Goal: Task Accomplishment & Management: Manage account settings

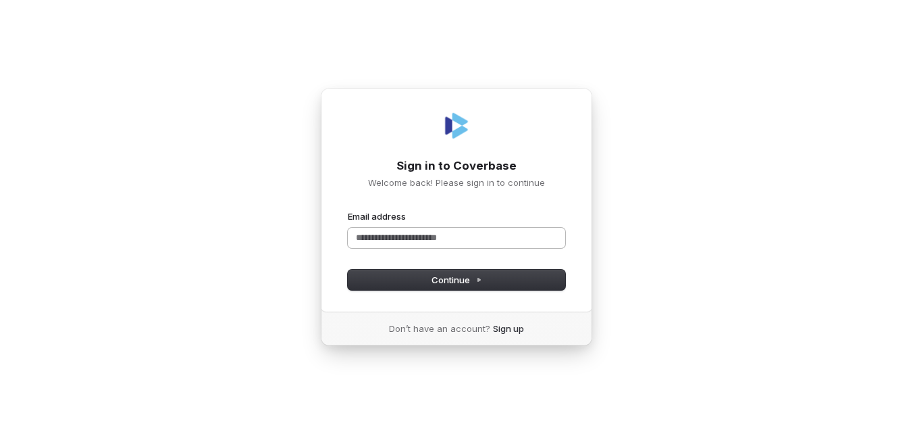
click at [483, 234] on input "Email address" at bounding box center [456, 238] width 217 height 20
click at [455, 280] on span "Continue" at bounding box center [456, 279] width 51 height 12
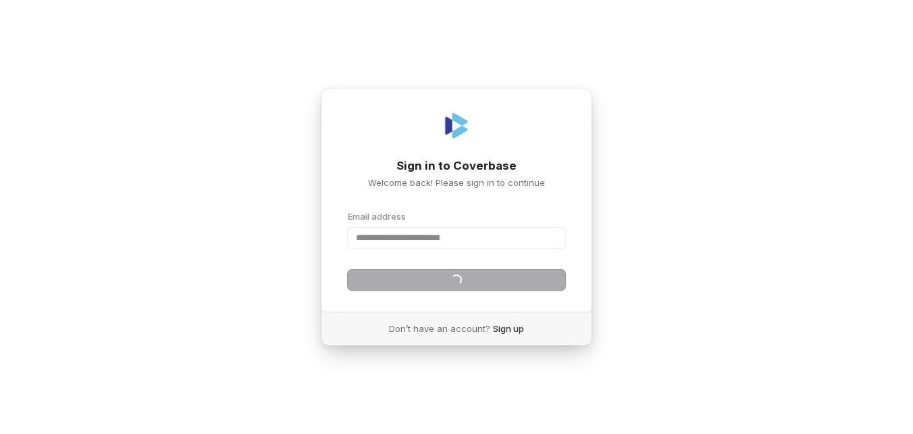
type input "**********"
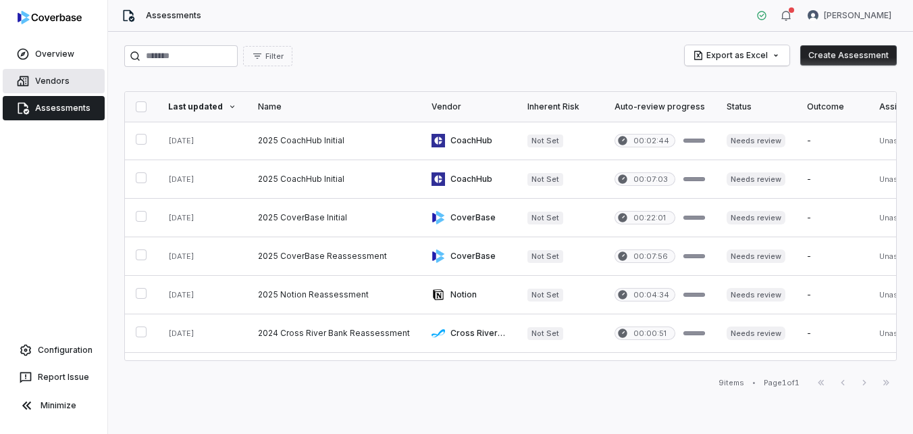
click at [55, 82] on link "Vendors" at bounding box center [54, 81] width 102 height 24
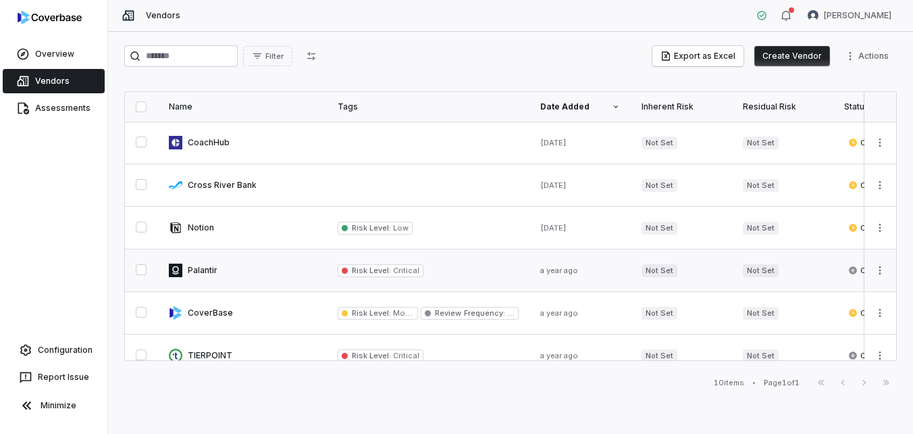
click at [196, 270] on link at bounding box center [242, 270] width 169 height 42
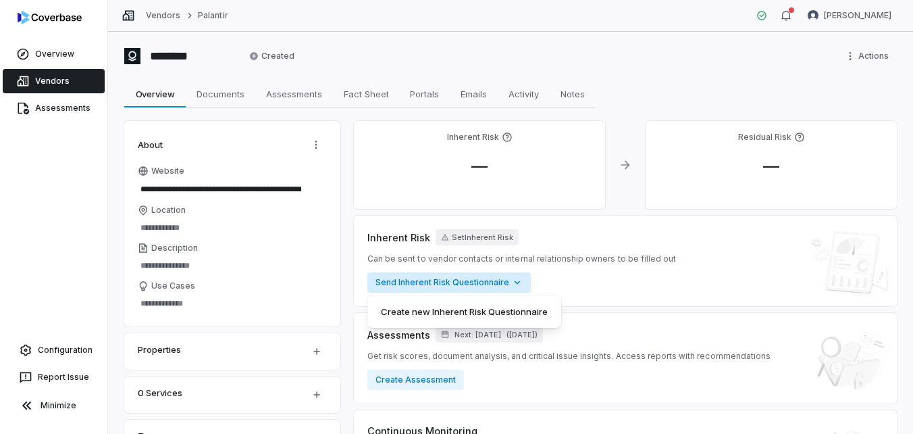
click at [513, 286] on html "**********" at bounding box center [456, 217] width 913 height 434
click at [631, 274] on html "**********" at bounding box center [456, 217] width 913 height 434
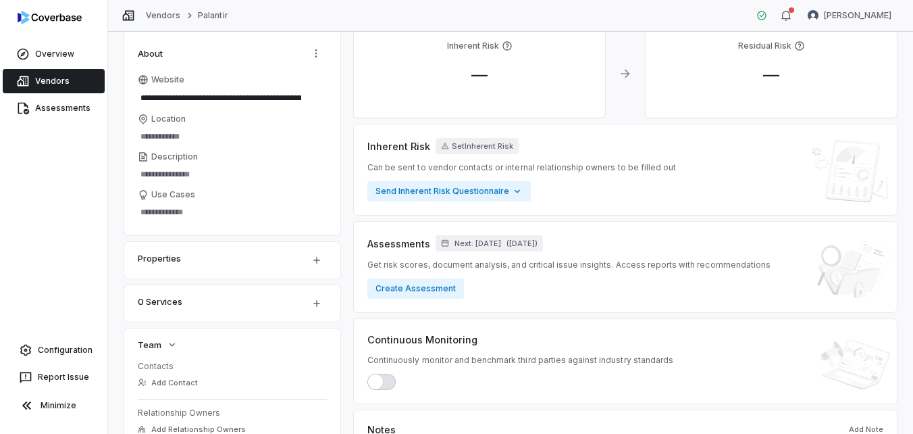
scroll to position [68, 0]
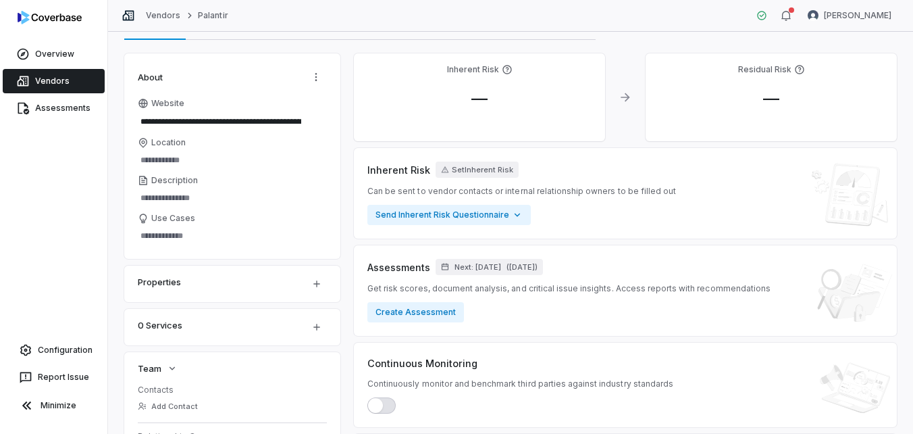
click at [382, 405] on span "button" at bounding box center [375, 405] width 15 height 15
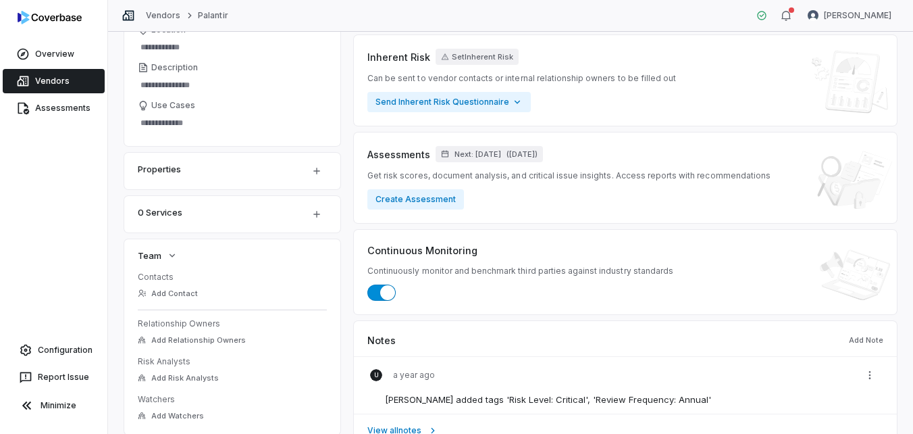
scroll to position [155, 0]
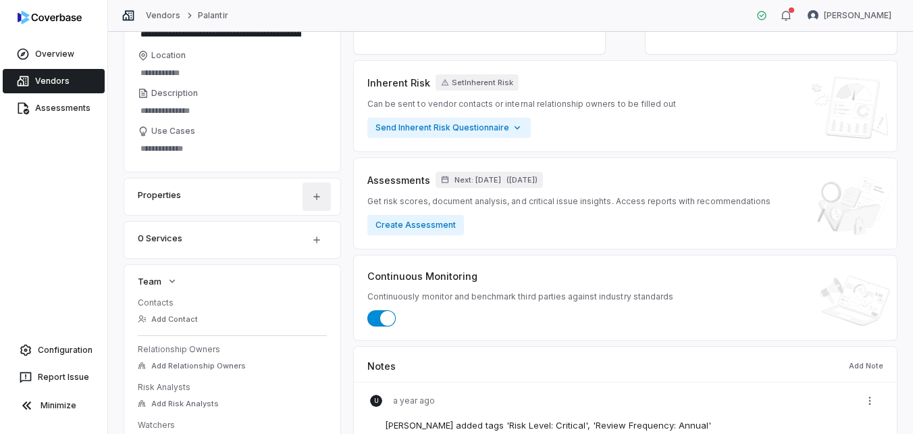
click at [313, 192] on html "**********" at bounding box center [456, 217] width 913 height 434
click at [161, 191] on html "**********" at bounding box center [456, 217] width 913 height 434
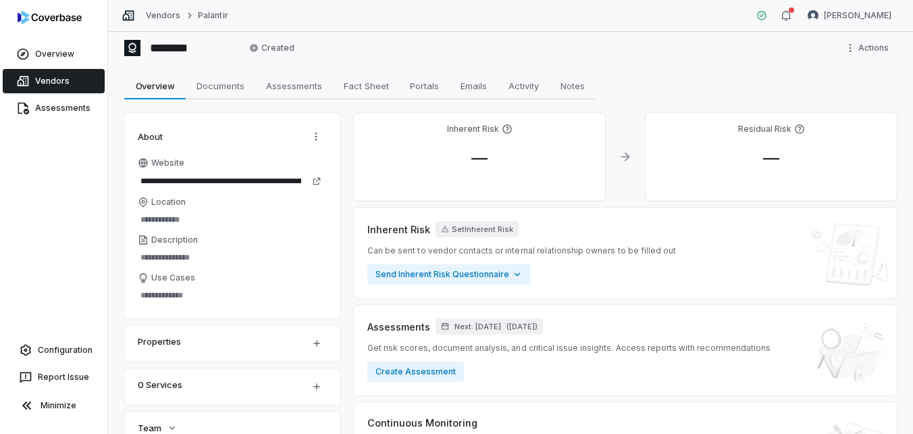
scroll to position [0, 0]
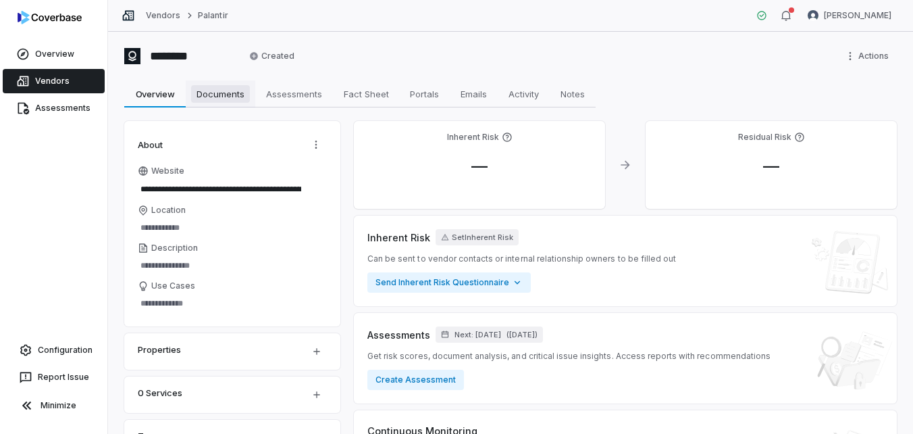
click at [213, 93] on span "Documents" at bounding box center [220, 94] width 59 height 18
type textarea "*"
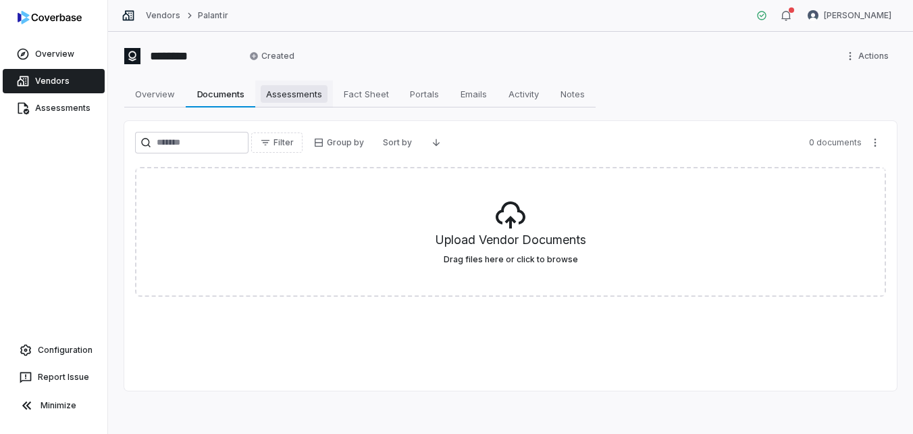
click at [284, 84] on link "Assessments Assessments" at bounding box center [294, 93] width 78 height 27
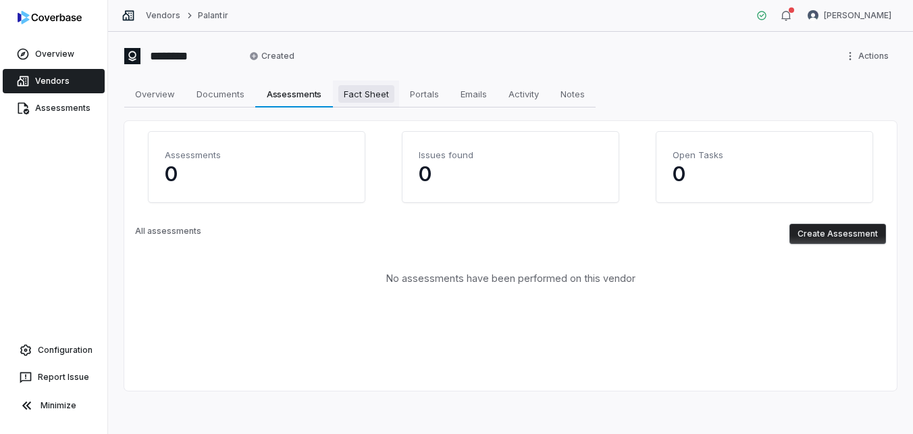
click at [361, 89] on span "Fact Sheet" at bounding box center [366, 94] width 56 height 18
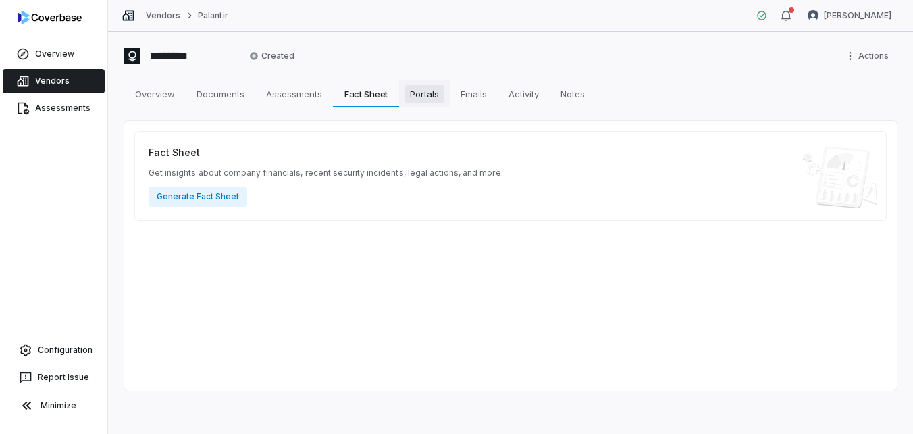
click at [434, 93] on span "Portals" at bounding box center [424, 94] width 40 height 18
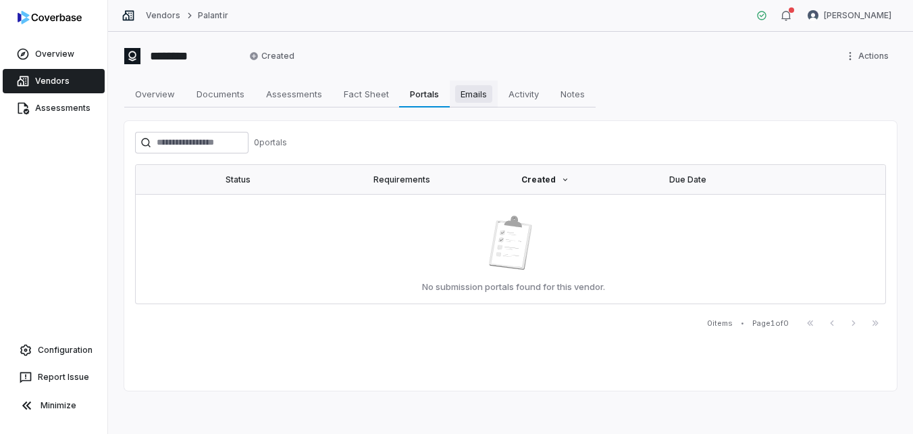
click at [489, 93] on span "Emails" at bounding box center [473, 94] width 37 height 18
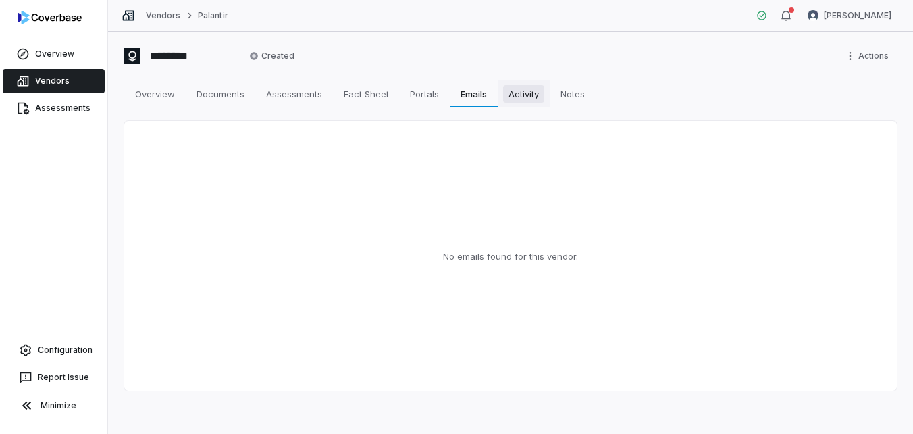
click at [534, 95] on span "Activity" at bounding box center [523, 94] width 41 height 18
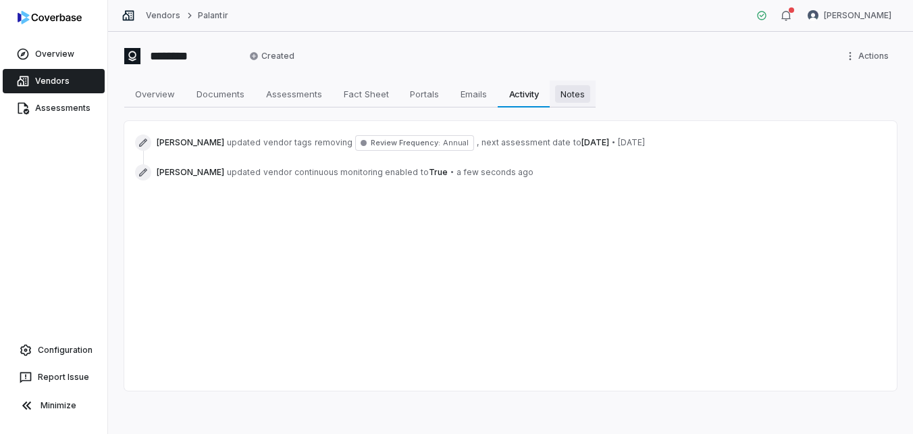
click at [584, 95] on span "Notes" at bounding box center [572, 94] width 35 height 18
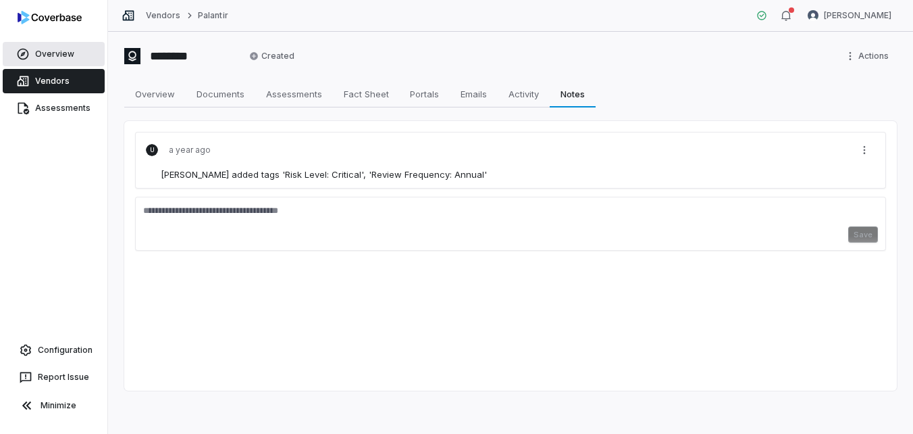
click at [64, 50] on link "Overview" at bounding box center [54, 54] width 102 height 24
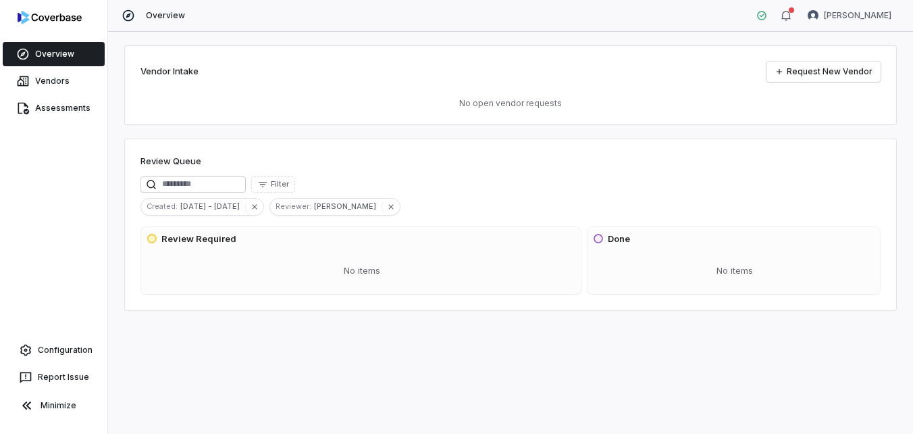
click at [151, 13] on span "Overview" at bounding box center [165, 15] width 39 height 11
click at [72, 19] on img at bounding box center [50, 18] width 64 height 14
click at [29, 405] on icon at bounding box center [27, 405] width 16 height 16
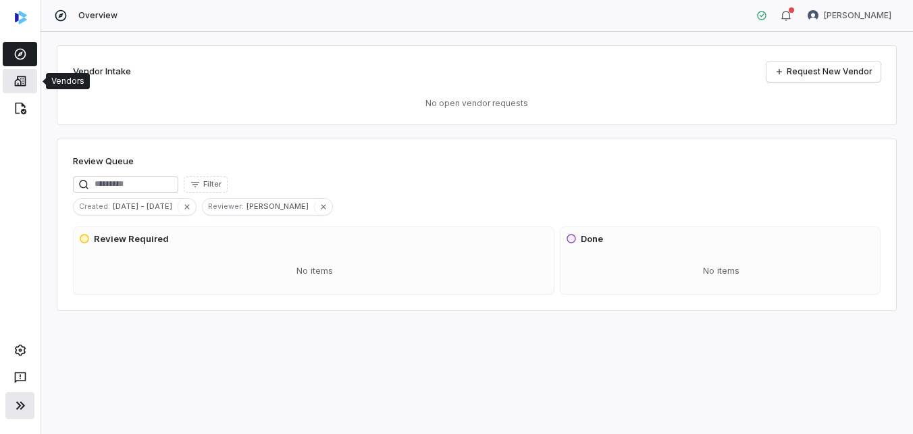
click at [16, 83] on icon at bounding box center [21, 81] width 14 height 14
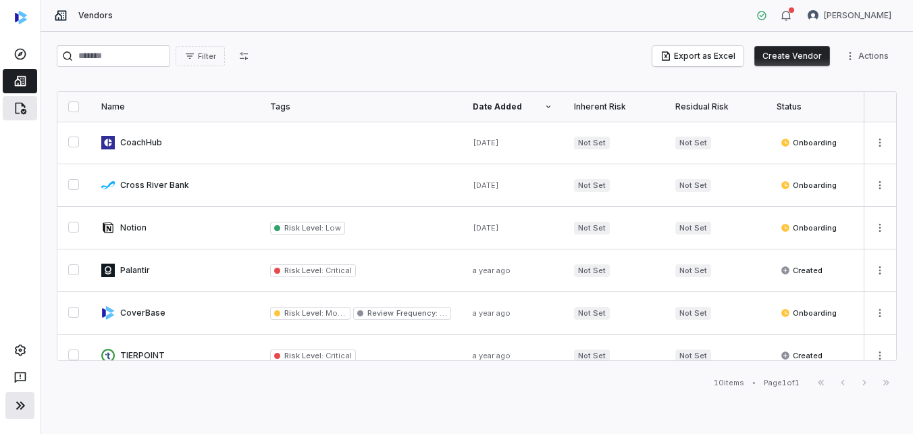
click at [22, 113] on icon at bounding box center [20, 109] width 11 height 12
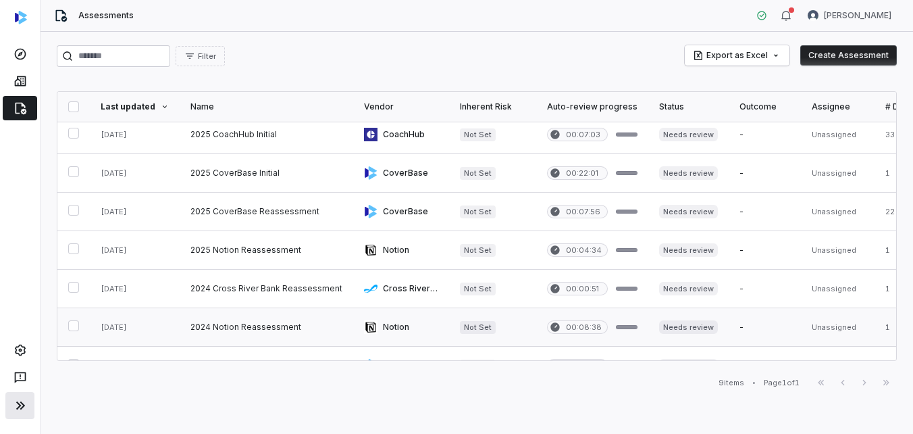
scroll to position [68, 0]
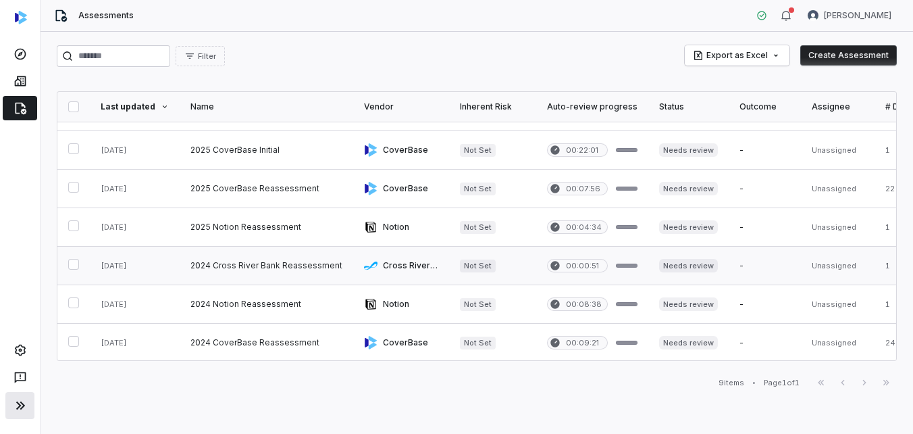
click at [244, 263] on link at bounding box center [267, 265] width 174 height 38
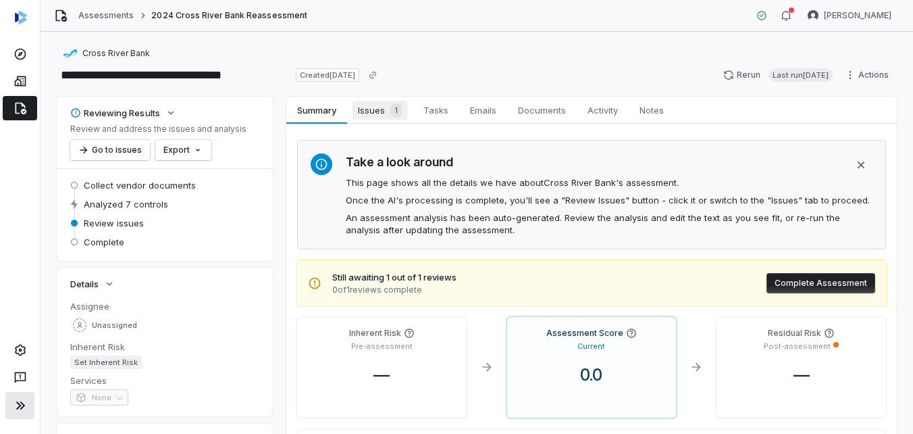
click at [380, 110] on span "Issues 1" at bounding box center [379, 110] width 55 height 19
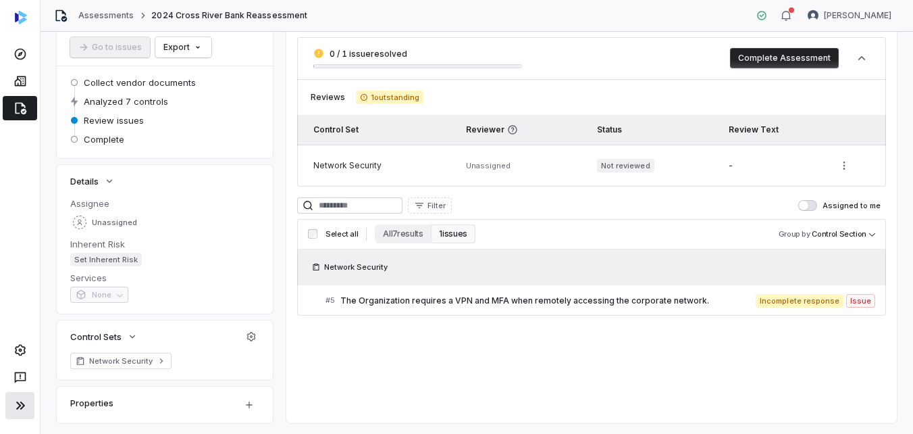
scroll to position [135, 0]
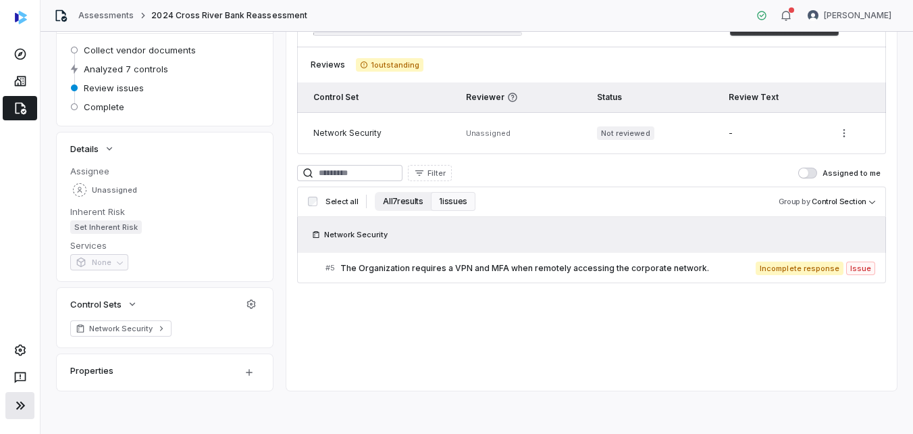
click at [406, 201] on button "All 7 results" at bounding box center [403, 201] width 56 height 19
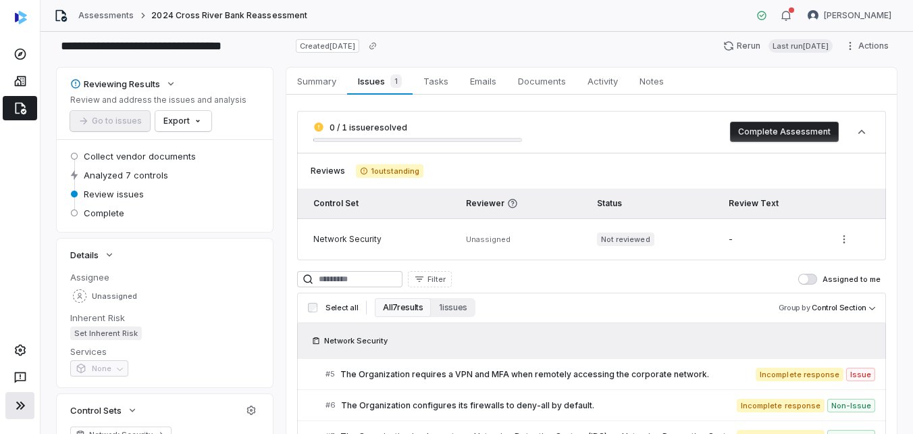
scroll to position [0, 0]
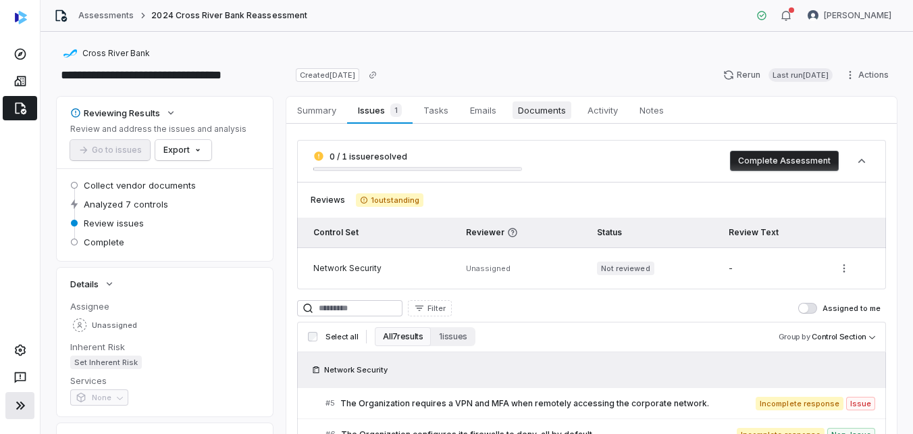
click at [538, 105] on span "Documents" at bounding box center [542, 110] width 59 height 18
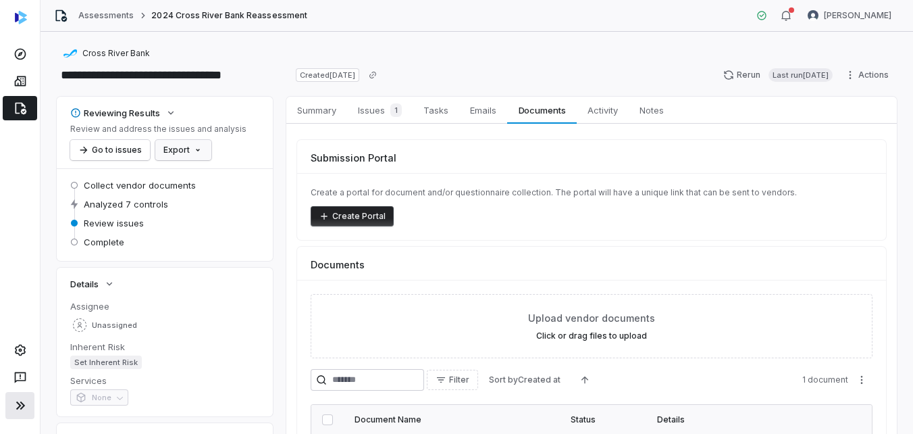
click at [174, 149] on html "**********" at bounding box center [456, 217] width 913 height 434
click at [238, 92] on html "**********" at bounding box center [456, 217] width 913 height 434
click at [93, 14] on link "Assessments" at bounding box center [105, 15] width 55 height 11
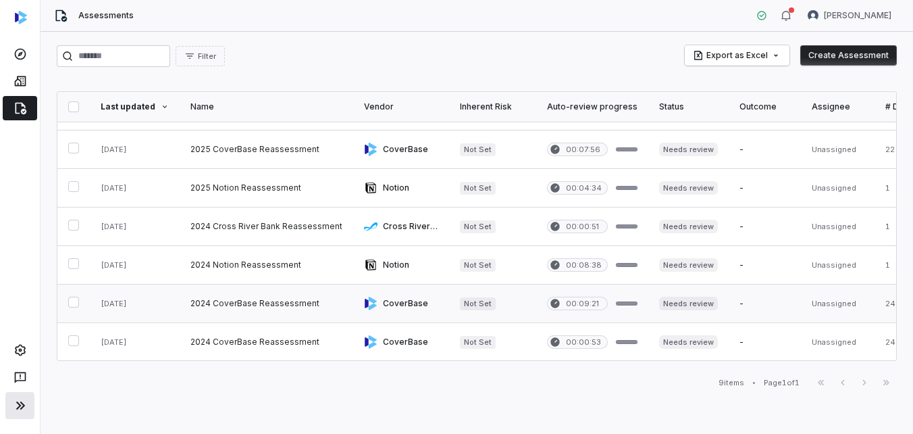
scroll to position [114, 0]
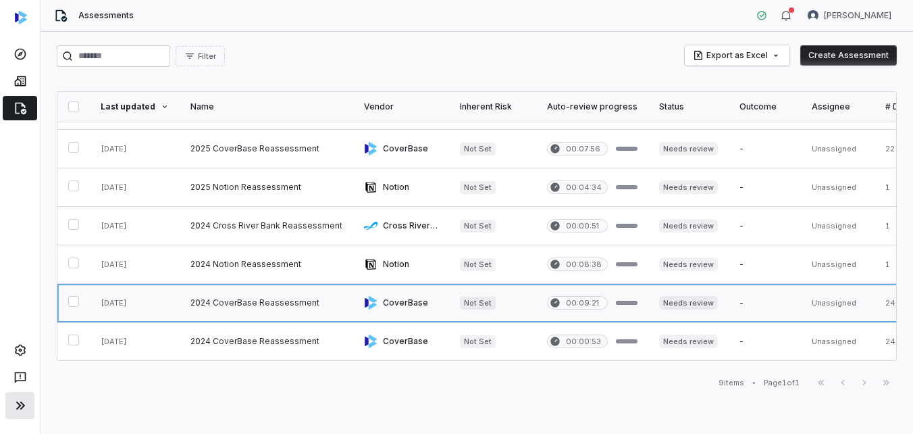
click at [396, 294] on link at bounding box center [401, 303] width 96 height 38
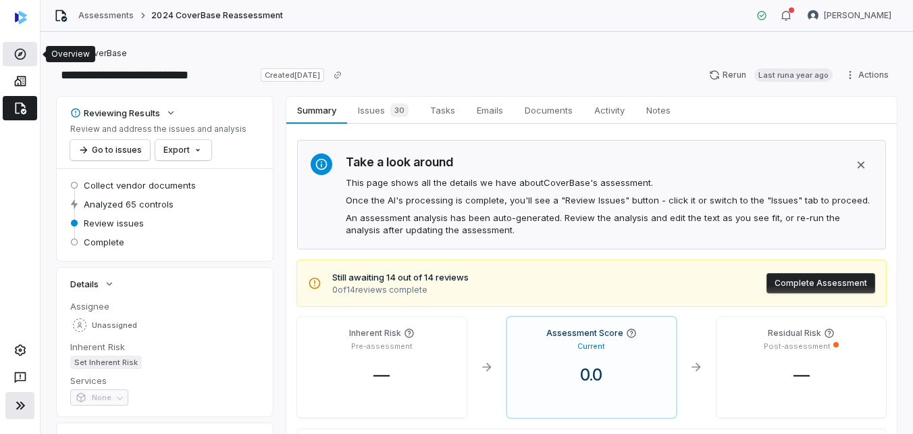
click at [18, 50] on icon at bounding box center [21, 54] width 14 height 14
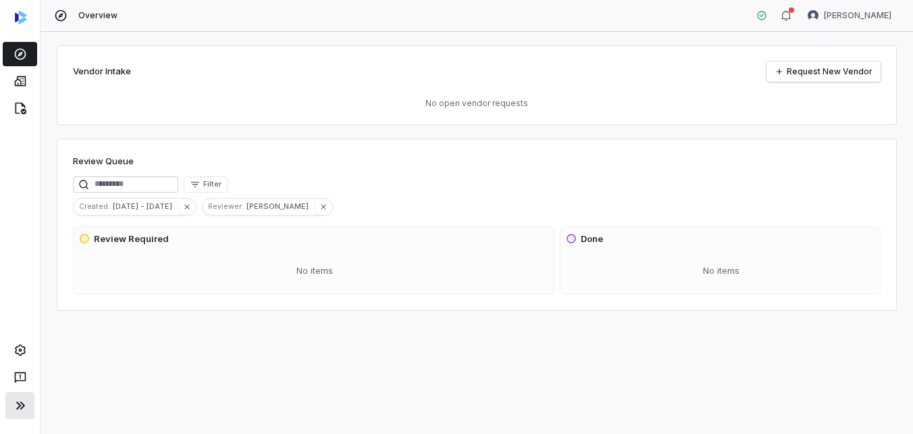
click at [15, 20] on img at bounding box center [21, 18] width 12 height 14
click at [19, 14] on img at bounding box center [21, 18] width 12 height 14
click at [89, 3] on div "Overview [PERSON_NAME]" at bounding box center [477, 16] width 872 height 32
click at [84, 14] on span "Overview" at bounding box center [97, 15] width 39 height 11
click at [54, 18] on icon at bounding box center [61, 16] width 14 height 14
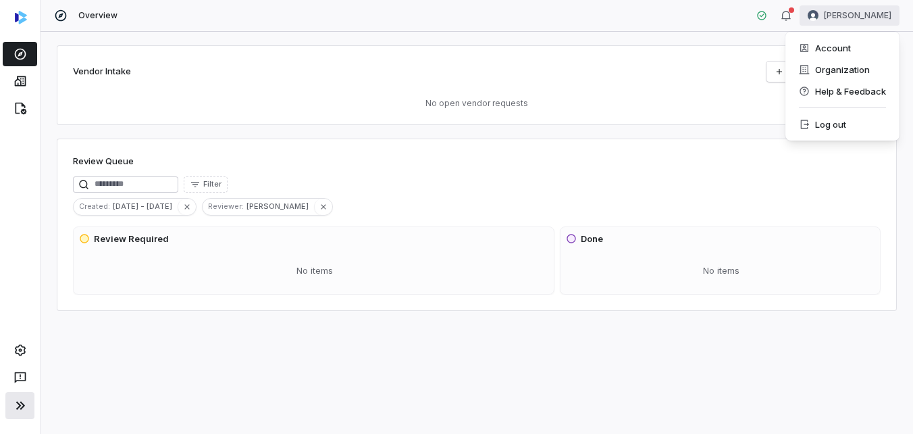
click at [828, 14] on html "Overview [PERSON_NAME] Vendor Intake Request New Vendor No open vendor requests…" at bounding box center [456, 217] width 913 height 434
click at [872, 69] on div "Organization" at bounding box center [842, 70] width 103 height 22
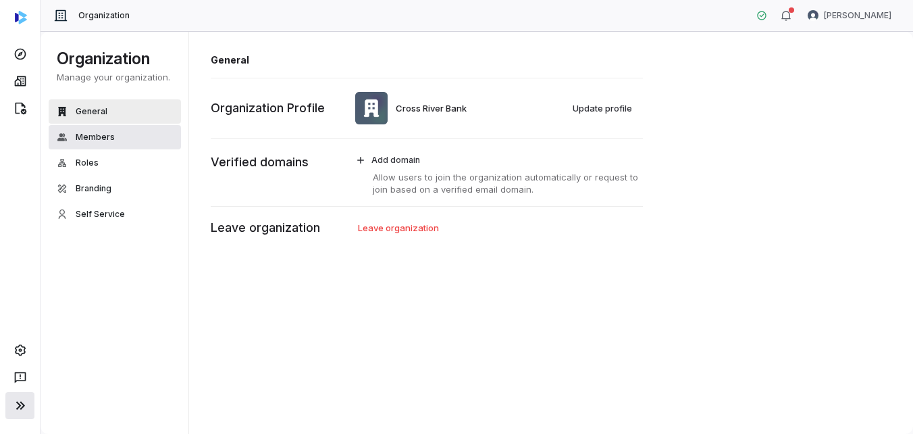
click at [78, 136] on span "Members" at bounding box center [95, 137] width 39 height 11
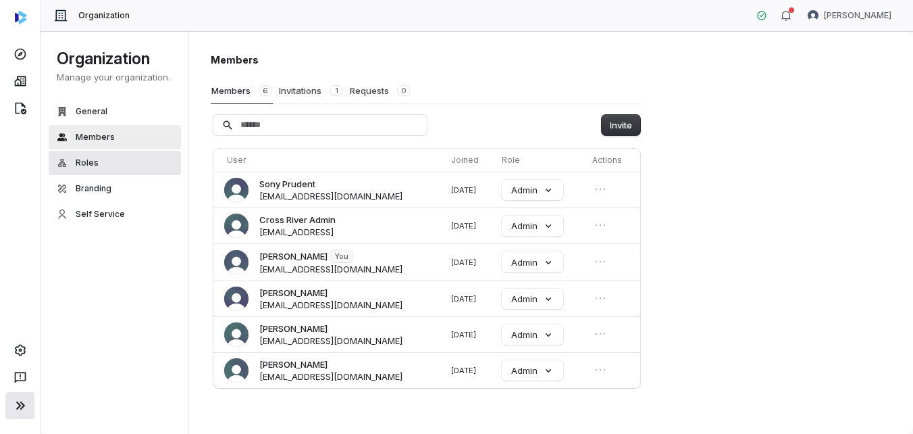
click at [78, 163] on span "Roles" at bounding box center [87, 162] width 23 height 11
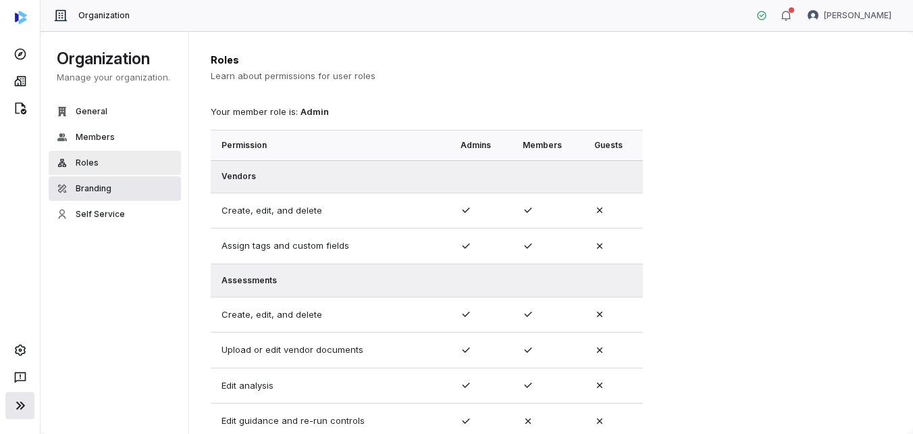
click at [103, 186] on span "Branding" at bounding box center [94, 188] width 36 height 11
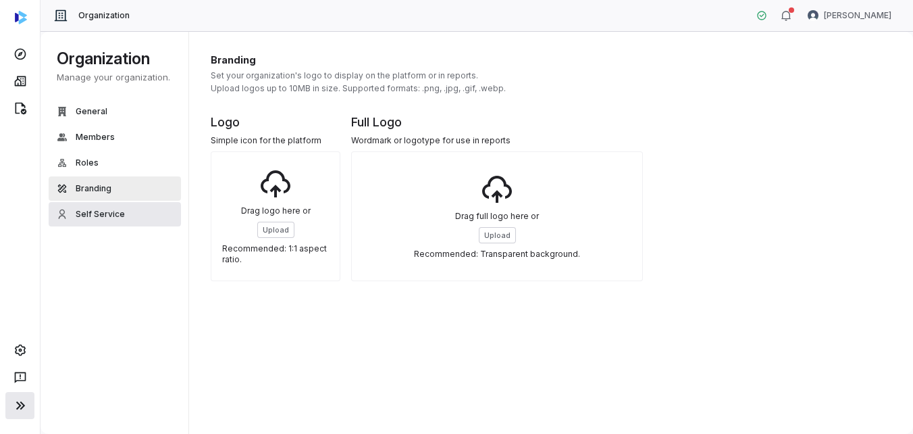
click at [113, 213] on span "Self Service" at bounding box center [100, 214] width 49 height 11
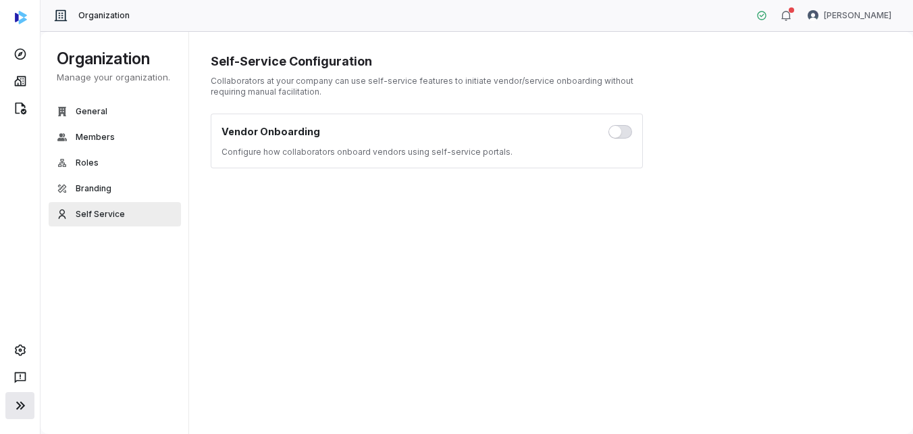
drag, startPoint x: 367, startPoint y: 318, endPoint x: 396, endPoint y: 248, distance: 75.7
click at [367, 315] on div "Self-Service Configuration Collaborators at your company can use self-service f…" at bounding box center [551, 232] width 725 height 403
